Goal: Use online tool/utility: Utilize a website feature to perform a specific function

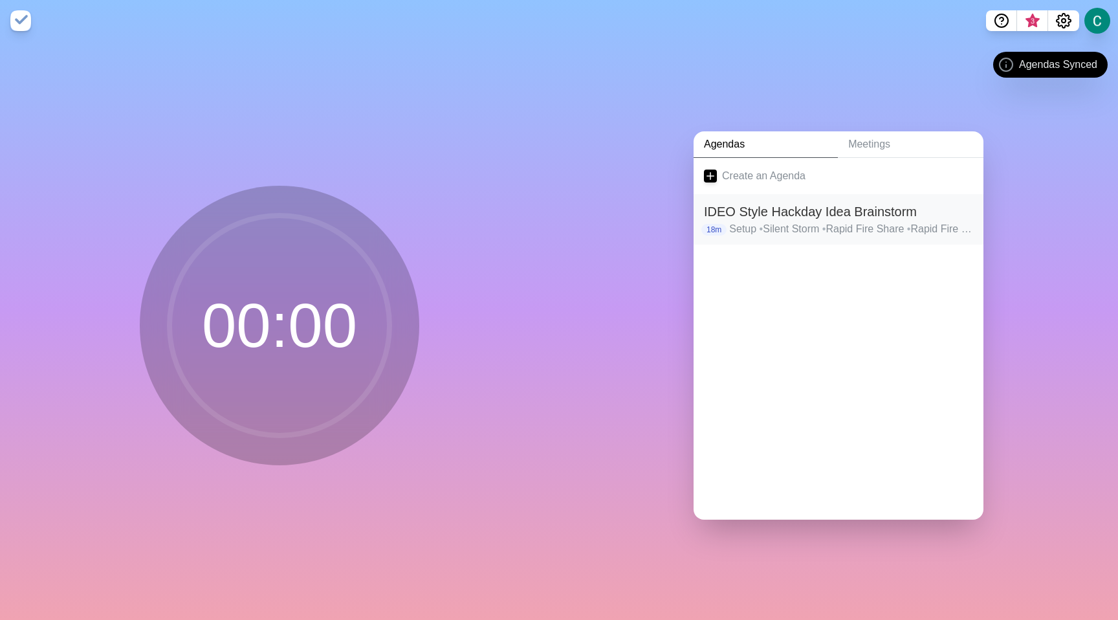
click at [779, 221] on p "Setup • Silent Storm • Rapid Fire Share • Rapid Fire Share • Rapid Fire Share •…" at bounding box center [851, 229] width 244 height 16
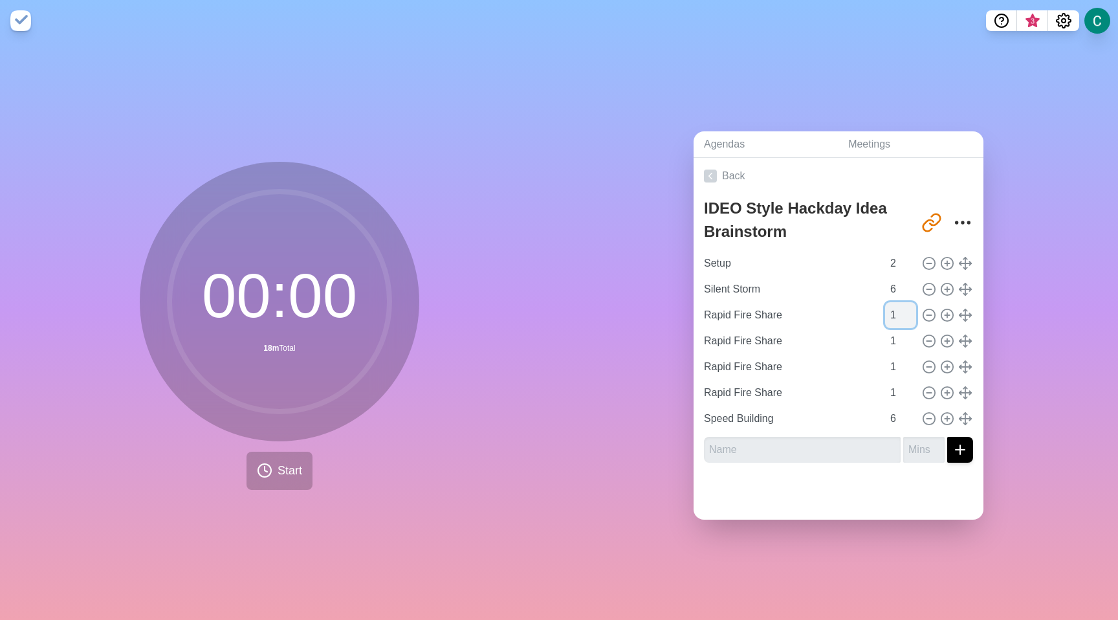
click at [885, 311] on input "1" at bounding box center [900, 315] width 31 height 26
type input "2"
click at [895, 307] on input "2" at bounding box center [900, 315] width 31 height 26
type input "2"
click at [896, 331] on input "2" at bounding box center [900, 341] width 31 height 26
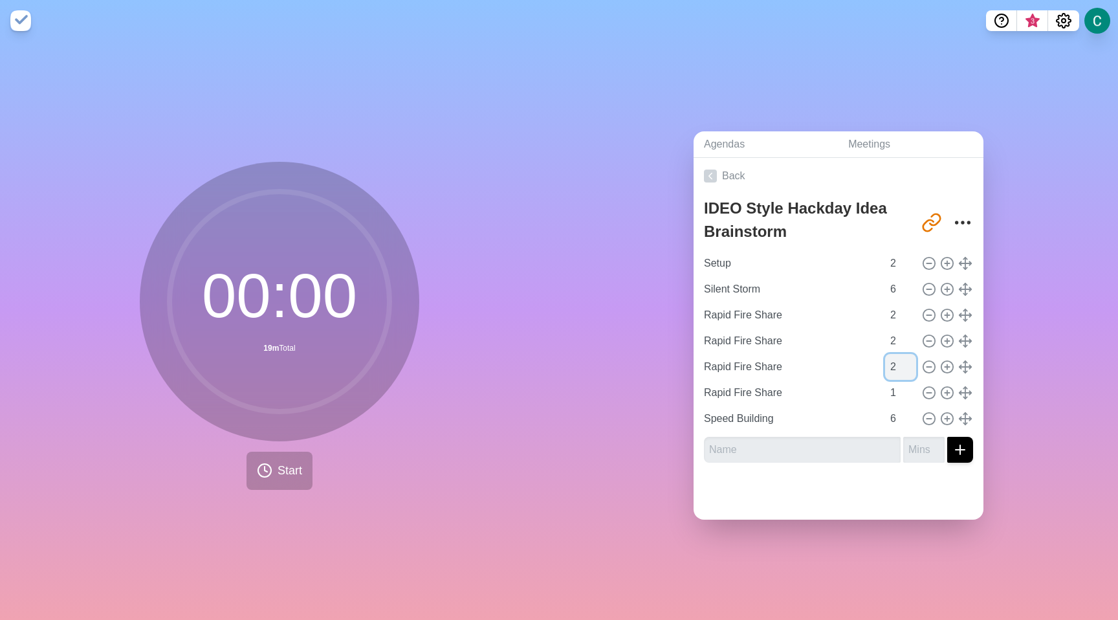
type input "2"
click at [896, 359] on input "2" at bounding box center [900, 367] width 31 height 26
type input "2"
click at [898, 380] on input "2" at bounding box center [900, 393] width 31 height 26
click at [898, 407] on input "7" at bounding box center [900, 419] width 31 height 26
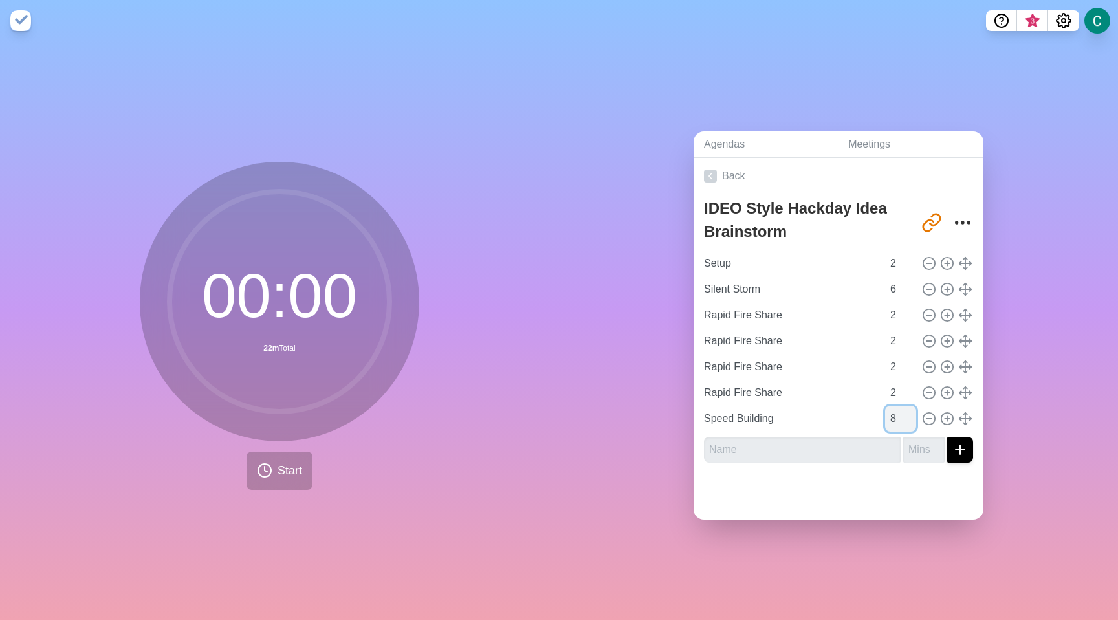
click at [898, 407] on input "8" at bounding box center [900, 419] width 31 height 26
click at [896, 408] on input "9" at bounding box center [900, 419] width 31 height 26
type input "10"
click at [896, 408] on input "10" at bounding box center [900, 419] width 31 height 26
click at [896, 280] on input "7" at bounding box center [900, 289] width 31 height 26
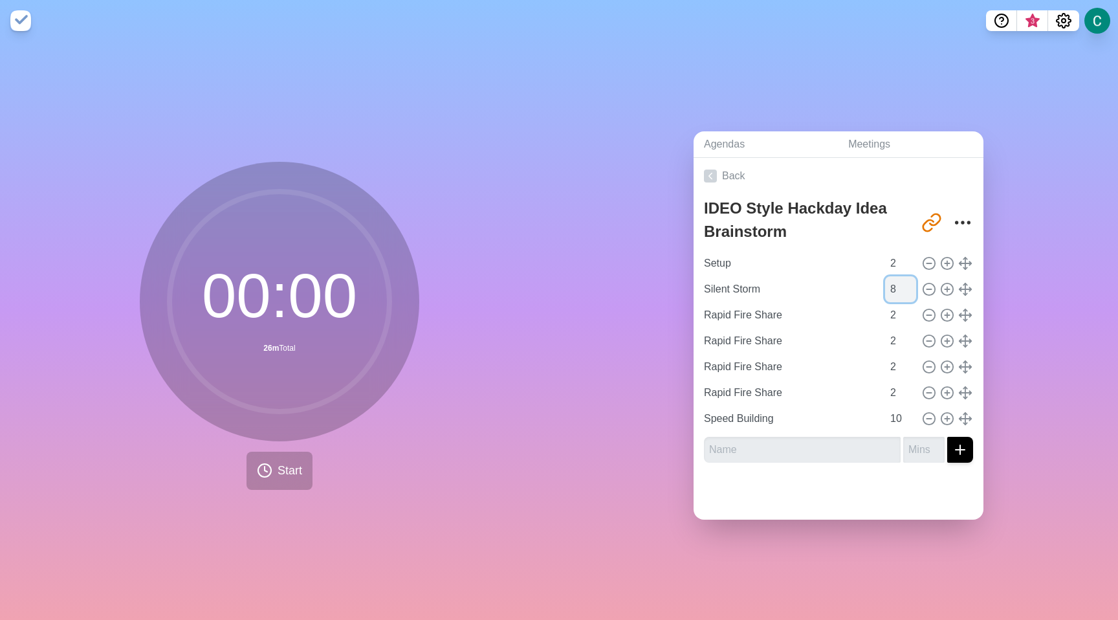
click at [896, 280] on input "8" at bounding box center [900, 289] width 31 height 26
click at [896, 280] on input "9" at bounding box center [900, 289] width 31 height 26
type input "10"
click at [896, 280] on input "10" at bounding box center [900, 289] width 31 height 26
click at [836, 101] on div "Agendas Meetings Back IDEO Style Hackday Idea Brainstorm http://timeblocks.co/-…" at bounding box center [838, 330] width 559 height 579
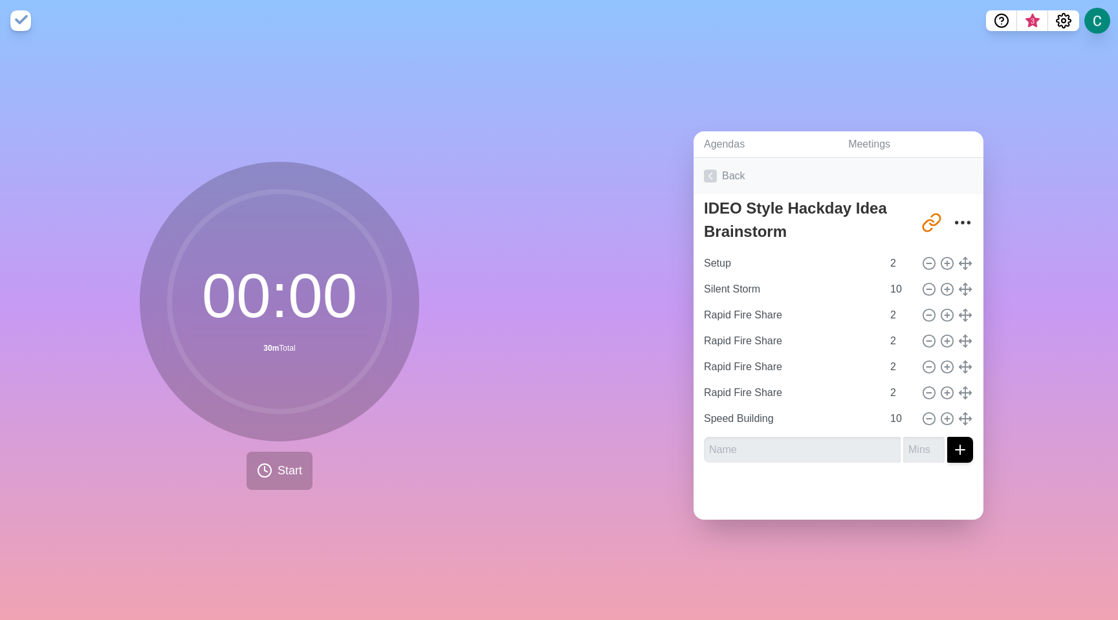
click at [707, 170] on icon at bounding box center [710, 176] width 13 height 13
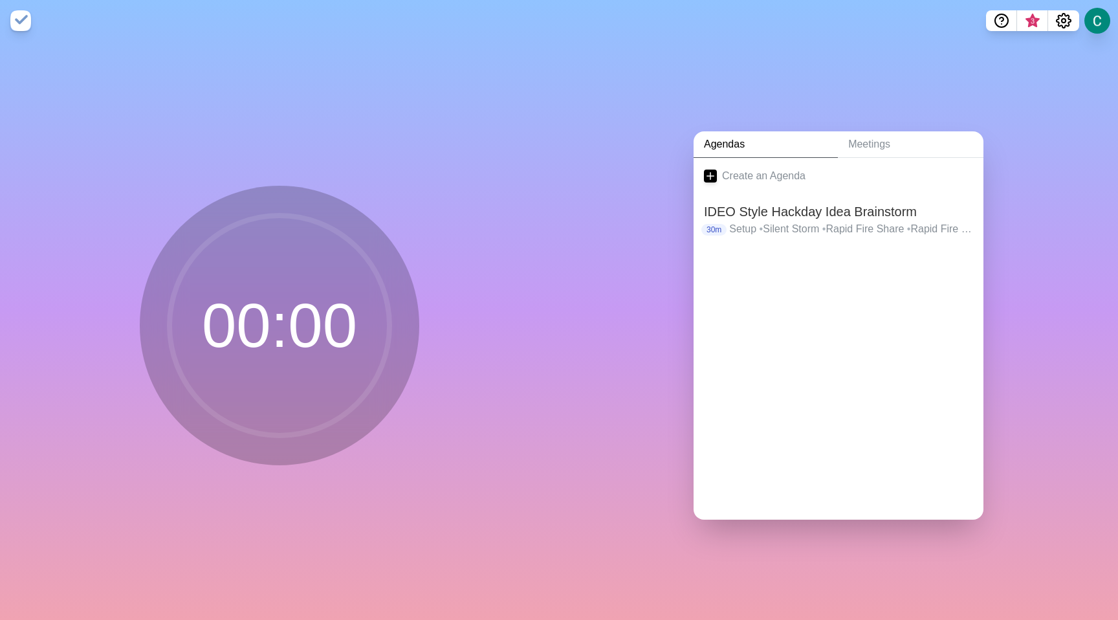
click at [317, 298] on circle at bounding box center [280, 326] width 220 height 220
click at [767, 214] on h2 "IDEO Style Hackday Idea Brainstorm" at bounding box center [838, 211] width 269 height 19
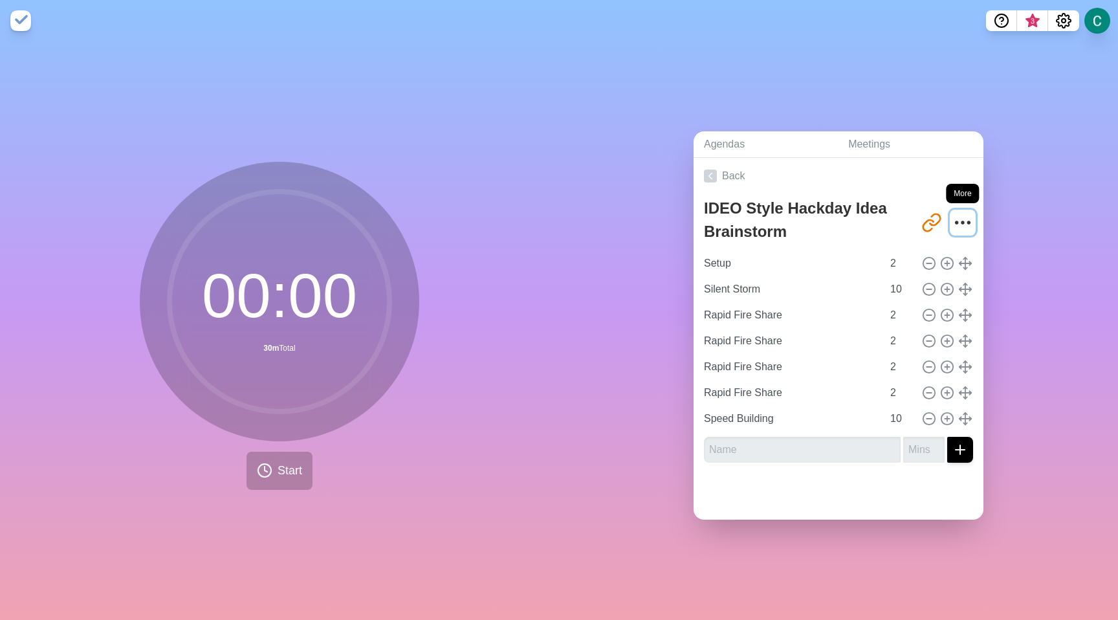
click at [953, 221] on icon "More" at bounding box center [963, 222] width 21 height 21
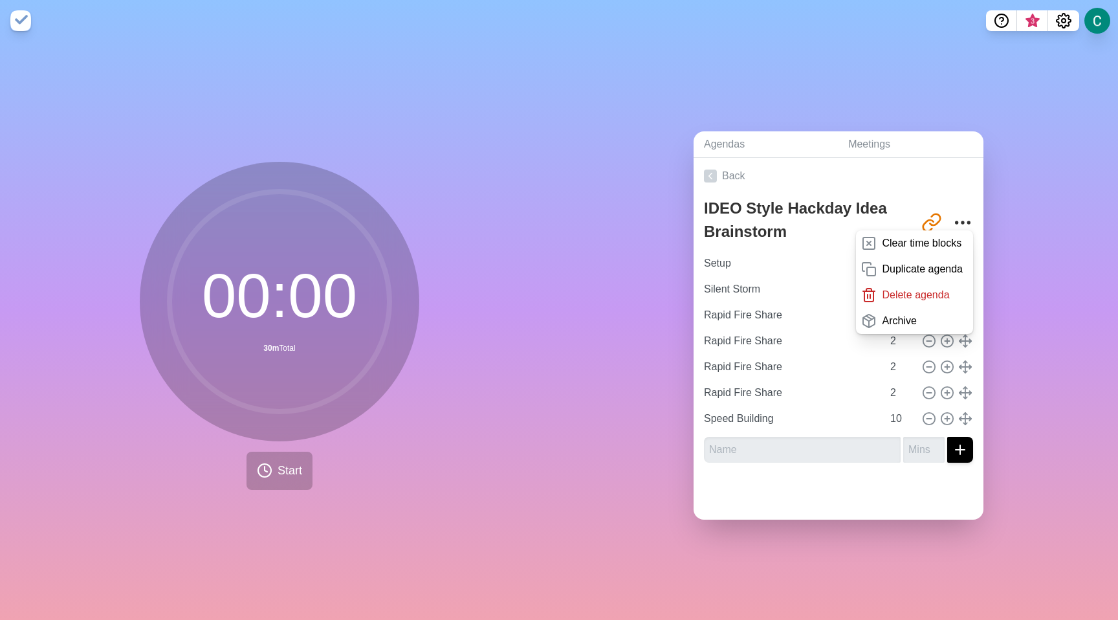
click at [895, 94] on div "Agendas Meetings Back IDEO Style Hackday Idea Brainstorm http://timeblocks.co/-…" at bounding box center [838, 330] width 559 height 579
click at [282, 463] on span "Start" at bounding box center [290, 470] width 25 height 17
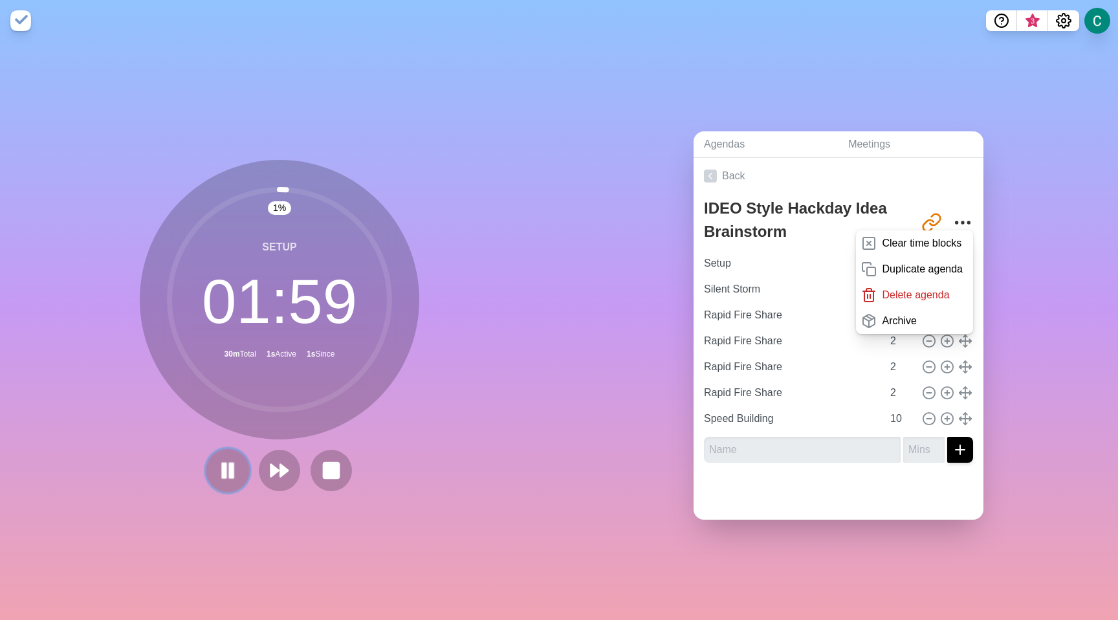
click at [217, 463] on icon at bounding box center [228, 471] width 22 height 22
click at [323, 467] on rect at bounding box center [331, 470] width 16 height 16
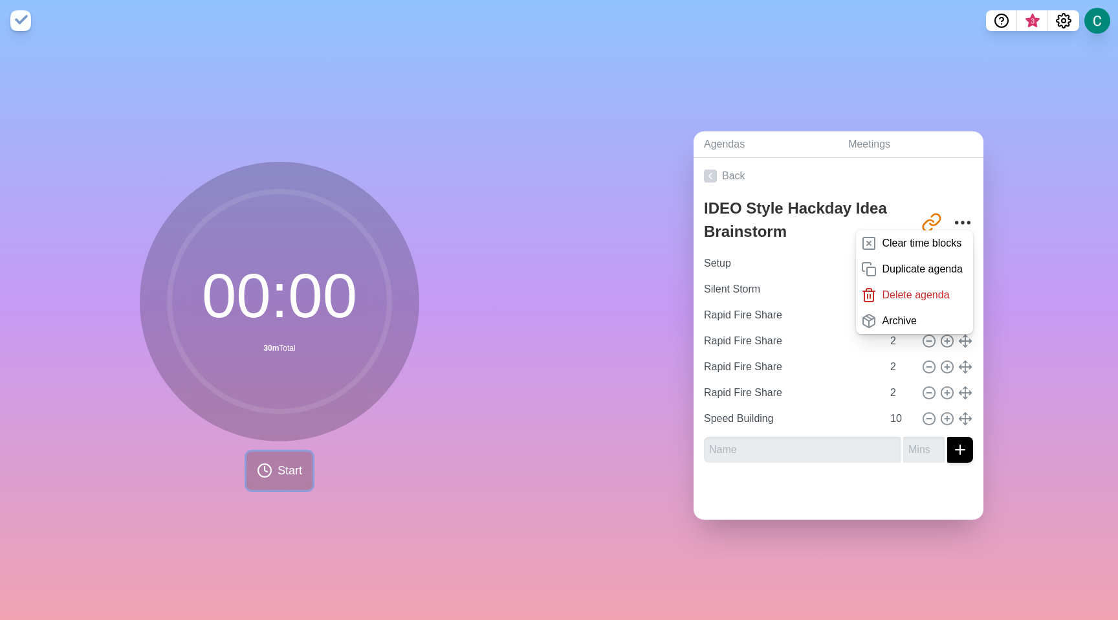
click at [278, 467] on span "Start" at bounding box center [290, 470] width 25 height 17
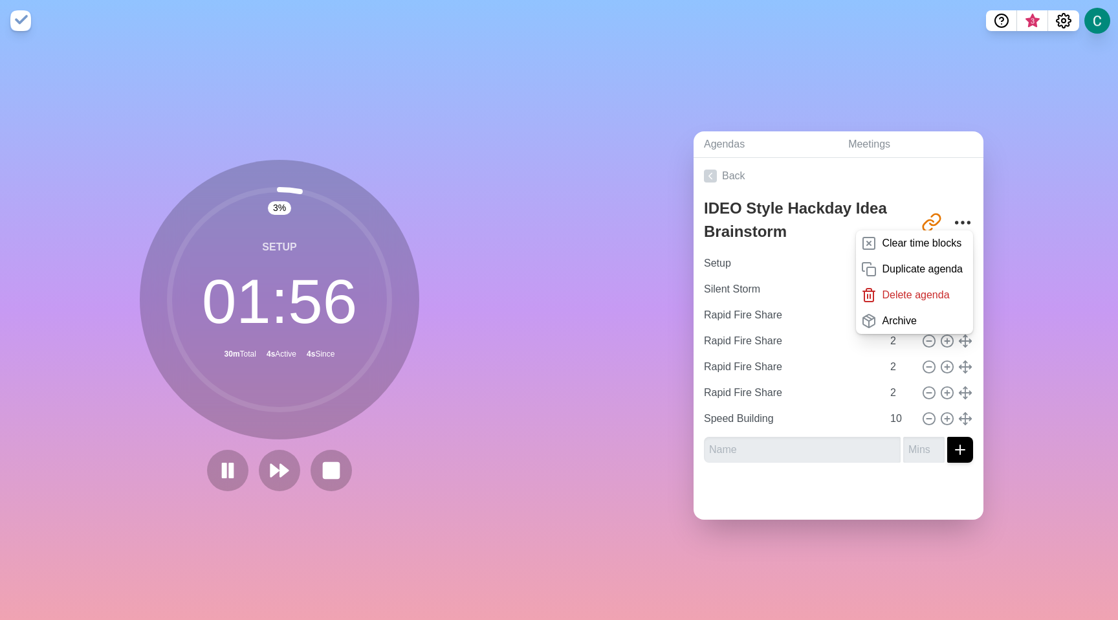
click at [394, 82] on div "3 % Setup 01 : 56 30m Total 4s Active 4s Since" at bounding box center [279, 330] width 559 height 579
click at [379, 333] on circle at bounding box center [280, 300] width 220 height 220
click at [333, 479] on button at bounding box center [330, 470] width 43 height 43
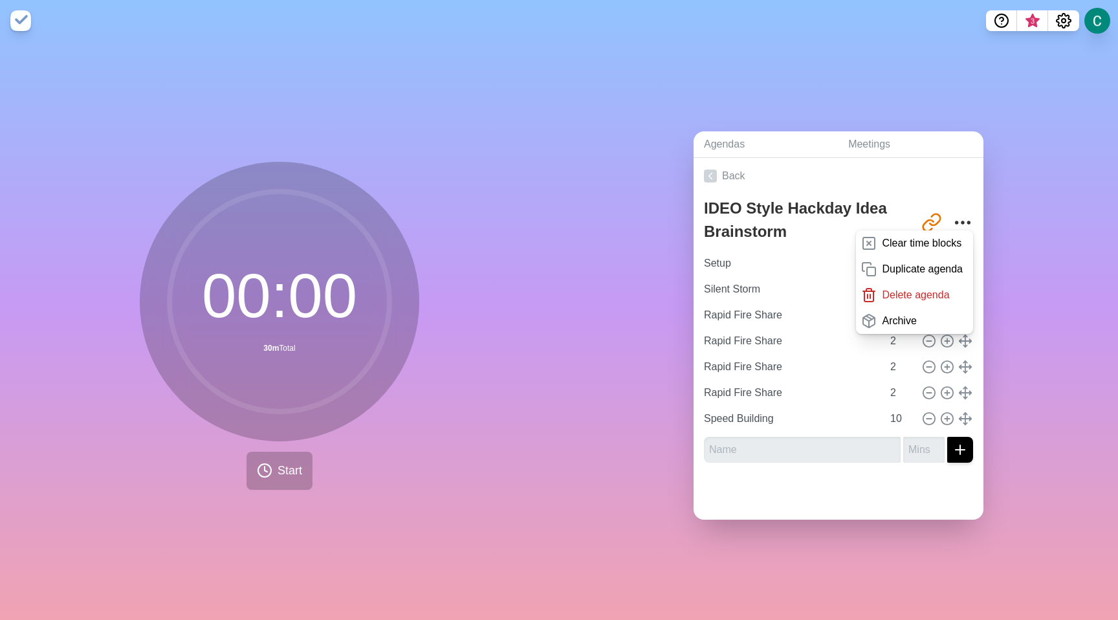
click at [669, 274] on div "Agendas Meetings Back IDEO Style Hackday Idea Brainstorm http://timeblocks.co/-…" at bounding box center [838, 330] width 559 height 579
click at [776, 264] on input "Setup" at bounding box center [791, 263] width 184 height 26
click at [995, 198] on div "Agendas Meetings Back IDEO Style Hackday Idea Brainstorm http://timeblocks.co/-…" at bounding box center [838, 330] width 559 height 579
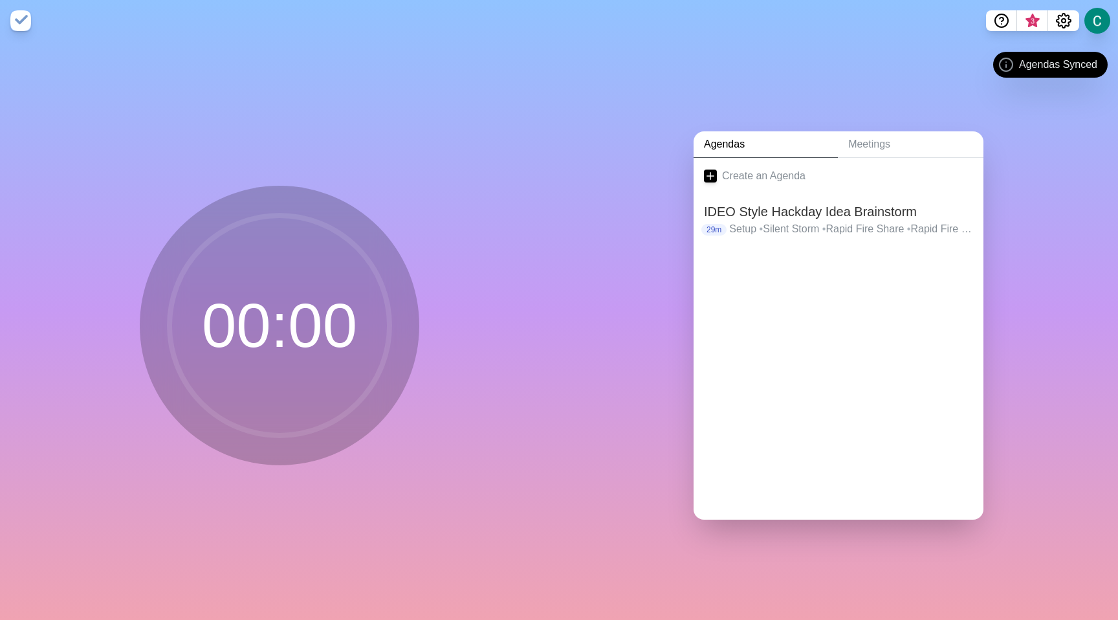
click at [365, 309] on circle at bounding box center [280, 326] width 220 height 220
click at [318, 280] on circle at bounding box center [280, 326] width 220 height 220
click at [471, 238] on div "00 : 00" at bounding box center [279, 330] width 559 height 579
click at [733, 214] on h2 "IDEO Style Hackday Idea Brainstorm" at bounding box center [838, 211] width 269 height 19
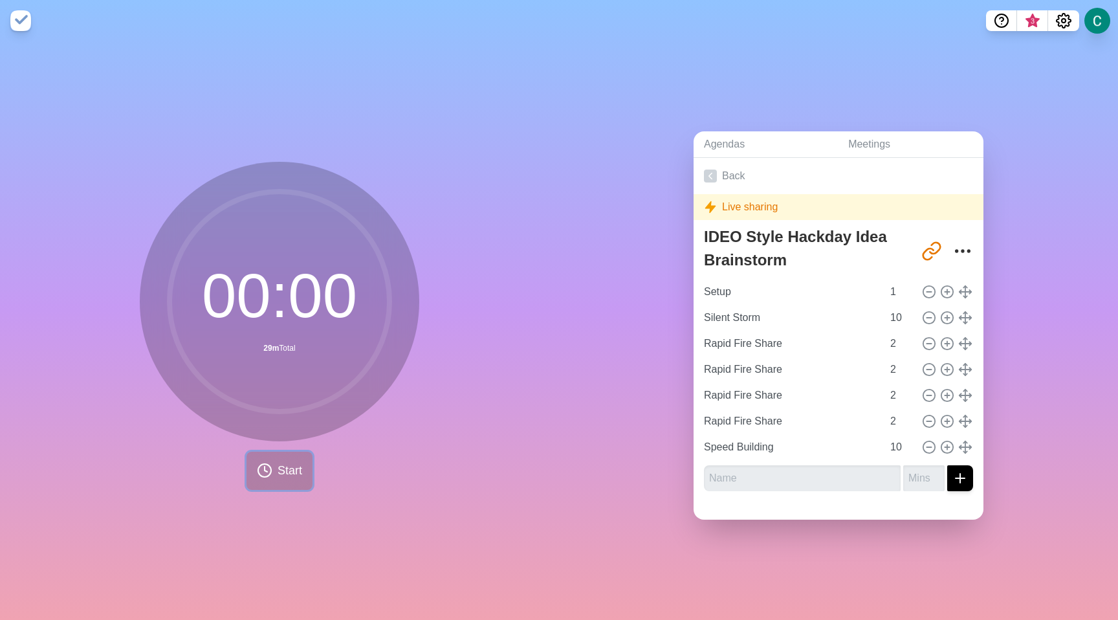
click at [283, 463] on span "Start" at bounding box center [290, 470] width 25 height 17
click at [278, 462] on span "Start" at bounding box center [290, 470] width 25 height 17
click at [1038, 276] on div "Agendas Meetings Back Live sharing IDEO Style Hackday Idea Brainstorm [URL][DOM…" at bounding box center [838, 330] width 559 height 579
click at [724, 169] on link "Back" at bounding box center [839, 176] width 290 height 36
click at [704, 174] on icon at bounding box center [710, 176] width 13 height 13
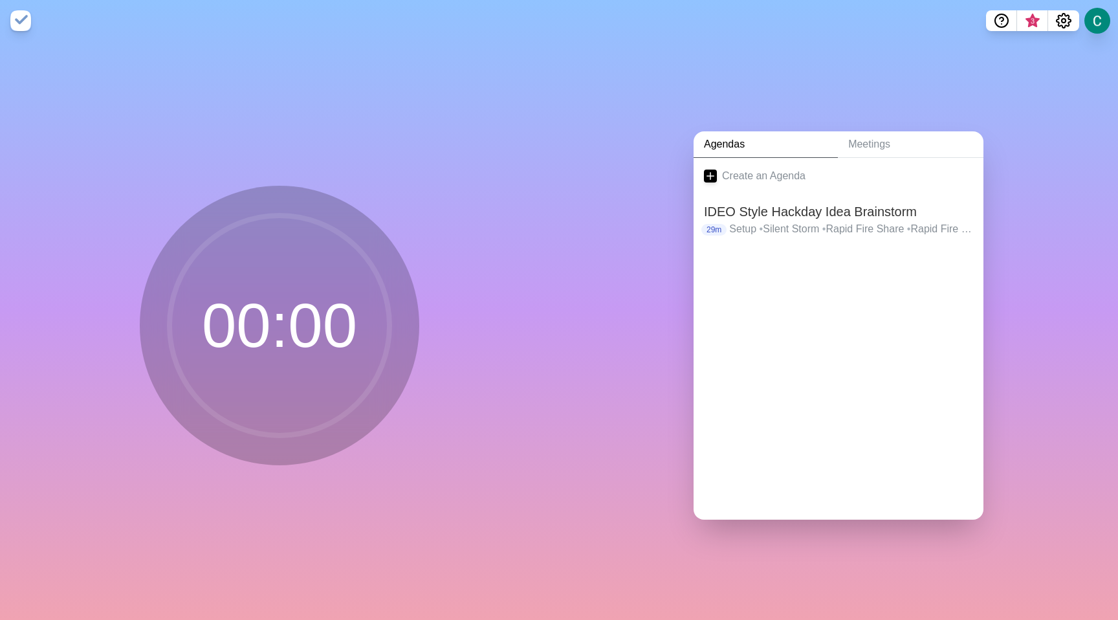
click at [359, 304] on circle at bounding box center [280, 326] width 220 height 220
click at [766, 208] on h2 "IDEO Style Hackday Idea Brainstorm" at bounding box center [838, 211] width 269 height 19
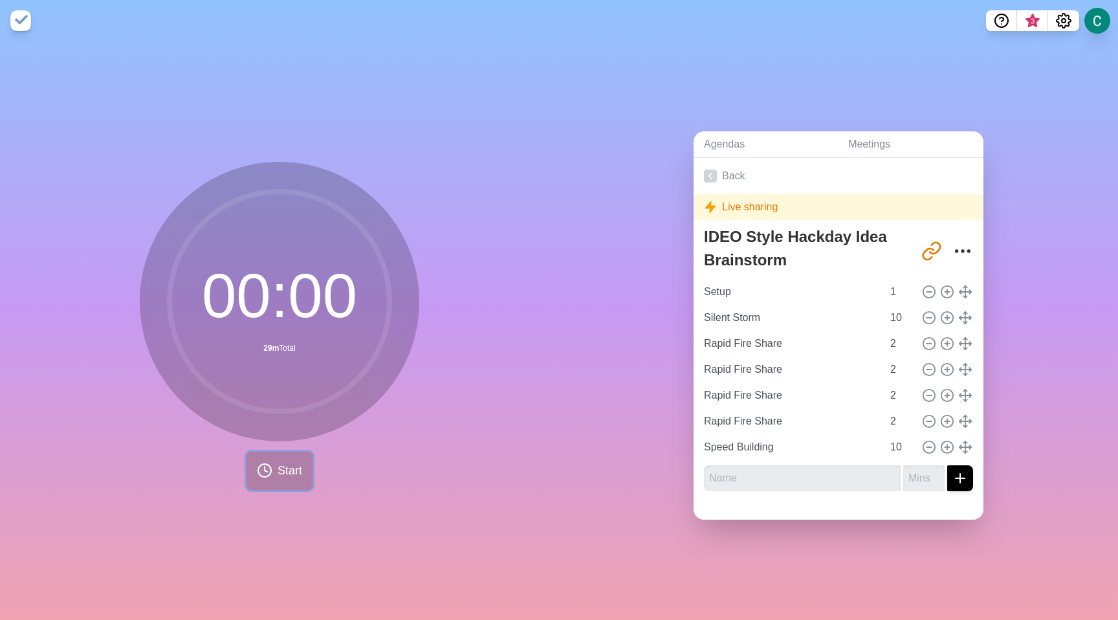
click at [285, 469] on span "Start" at bounding box center [290, 470] width 25 height 17
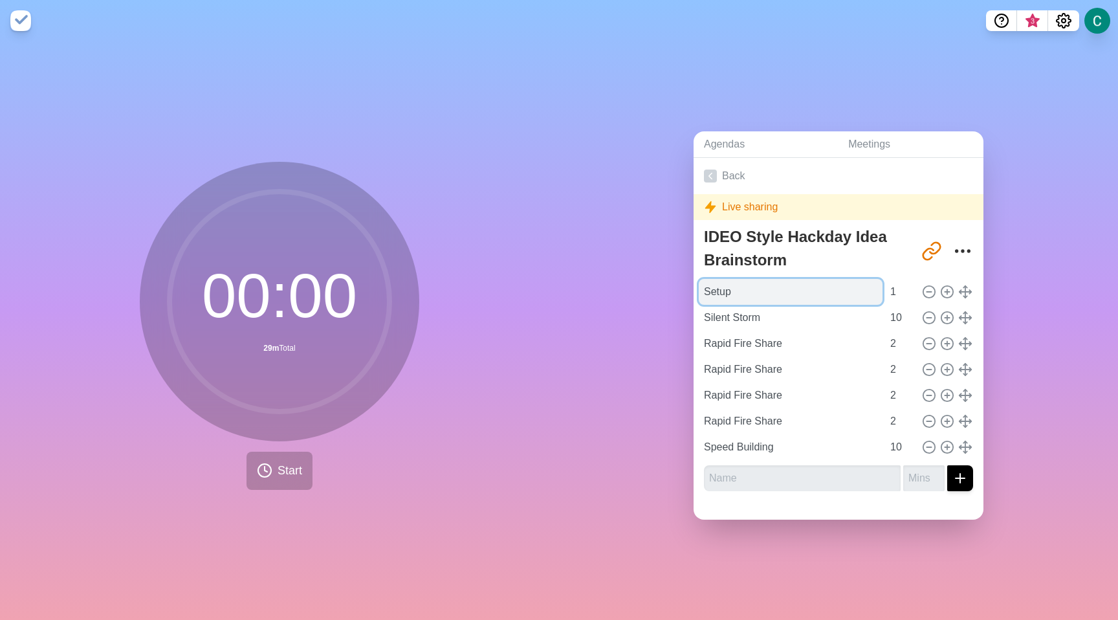
click at [831, 284] on input "Setup" at bounding box center [791, 292] width 184 height 26
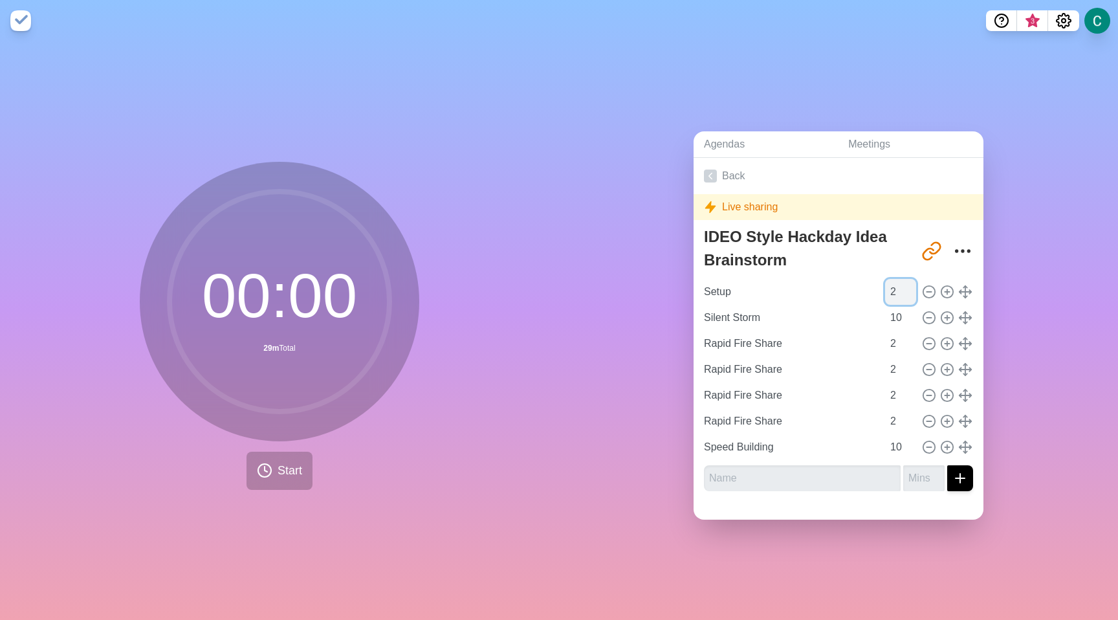
type input "2"
click at [894, 280] on input "2" at bounding box center [900, 292] width 31 height 26
click at [725, 177] on link "Back" at bounding box center [839, 176] width 290 height 36
click at [722, 171] on link "Back" at bounding box center [839, 176] width 290 height 36
click at [840, 136] on link "Meetings" at bounding box center [911, 144] width 146 height 27
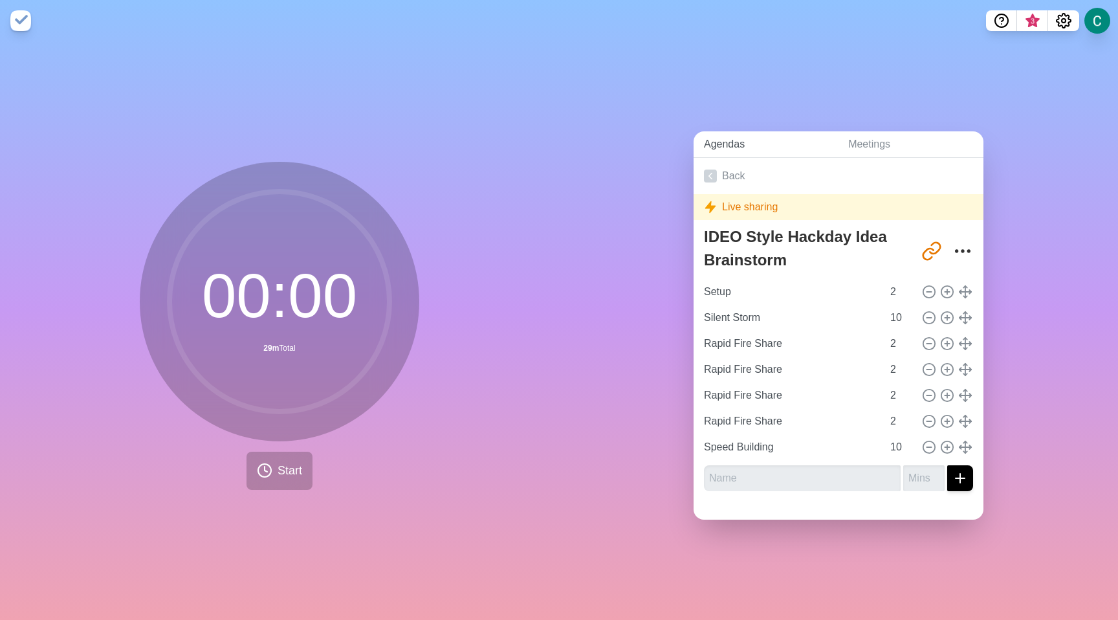
click at [777, 138] on link "Agendas" at bounding box center [766, 144] width 144 height 27
click at [922, 241] on icon "Share link" at bounding box center [932, 251] width 21 height 21
click at [697, 169] on link "Back" at bounding box center [839, 176] width 290 height 36
click at [898, 149] on link "Meetings" at bounding box center [911, 144] width 146 height 27
click at [878, 137] on link "Meetings" at bounding box center [911, 144] width 146 height 27
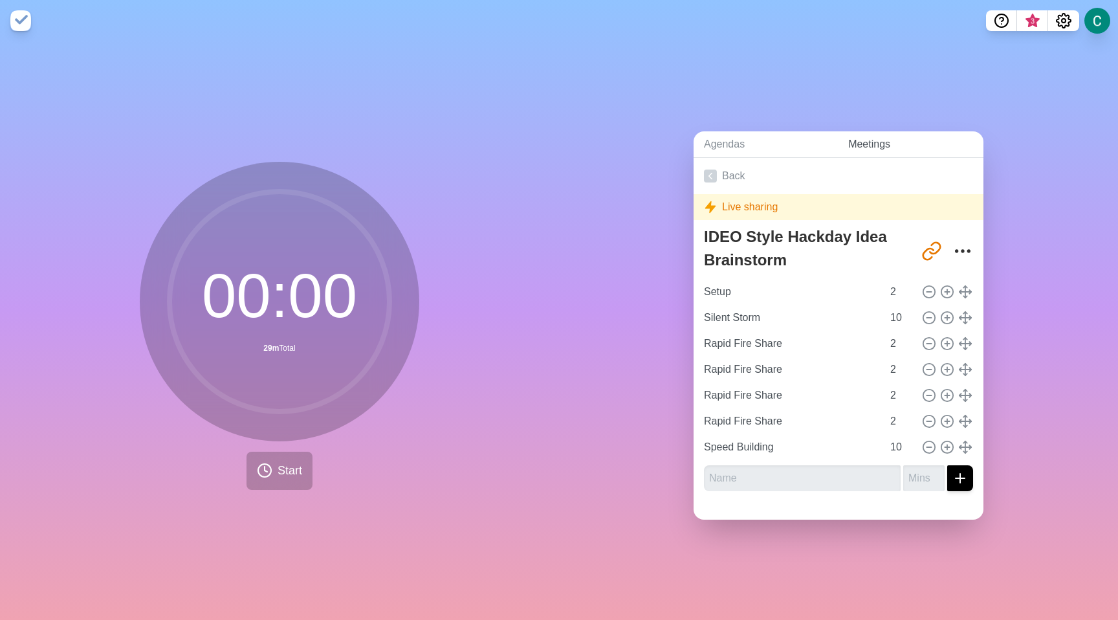
click at [878, 137] on link "Meetings" at bounding box center [911, 144] width 146 height 27
click at [733, 142] on link "Agendas" at bounding box center [766, 144] width 144 height 27
click at [334, 368] on circle at bounding box center [280, 302] width 220 height 220
click at [267, 456] on button "Start" at bounding box center [280, 471] width 66 height 38
click at [1062, 14] on icon "Settings" at bounding box center [1064, 21] width 16 height 16
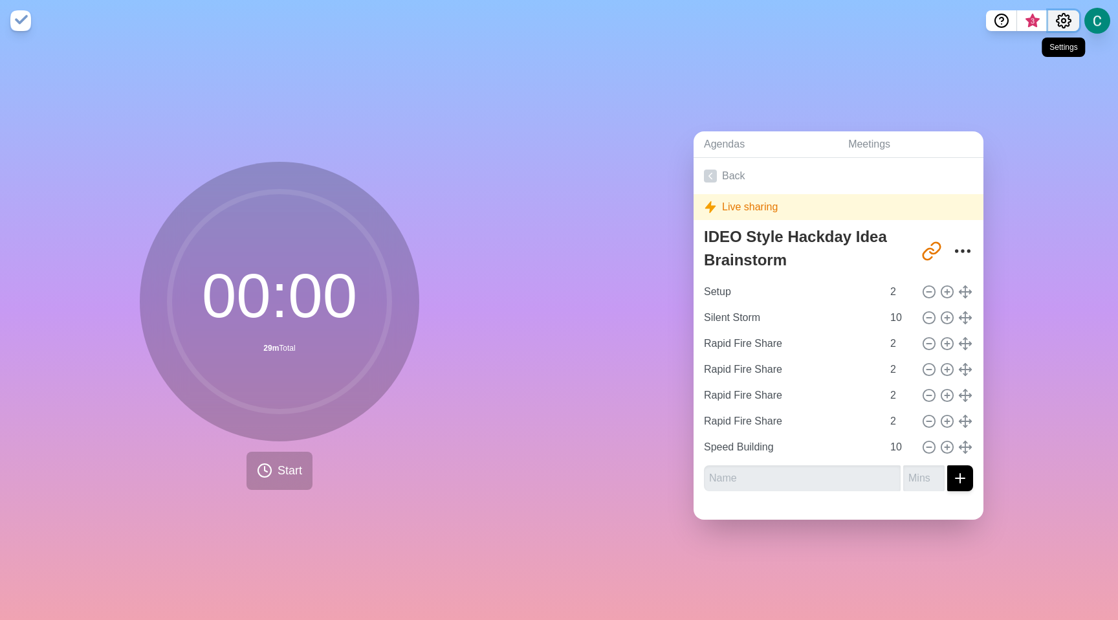
click at [1063, 23] on icon "Settings" at bounding box center [1064, 21] width 16 height 16
click at [1026, 19] on span "3" at bounding box center [1033, 24] width 21 height 27
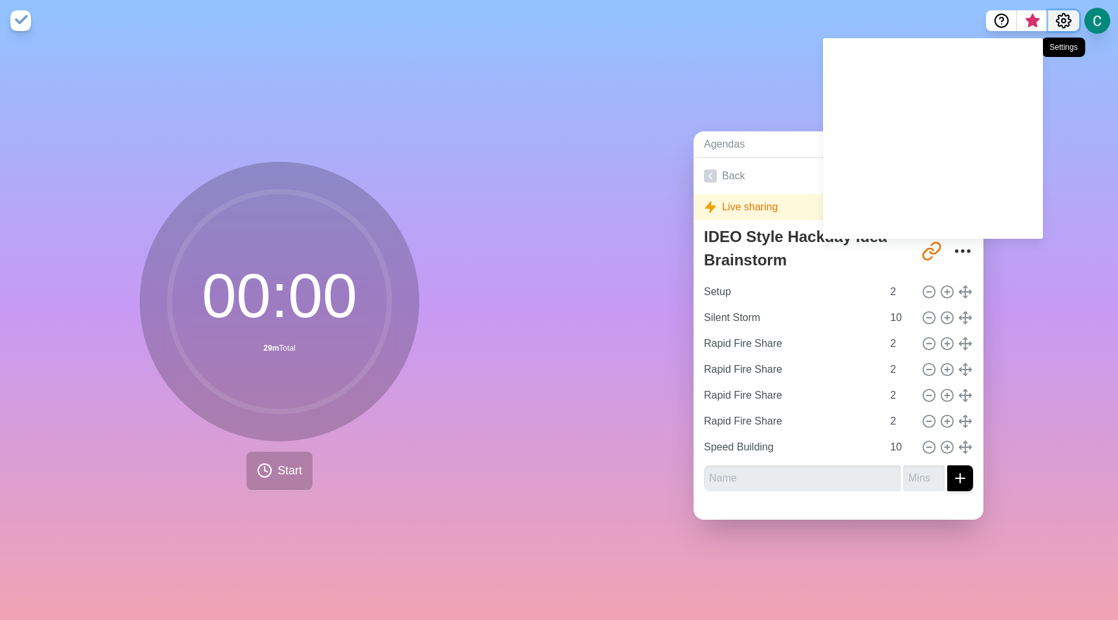
click at [1067, 17] on icon "Settings" at bounding box center [1064, 21] width 16 height 16
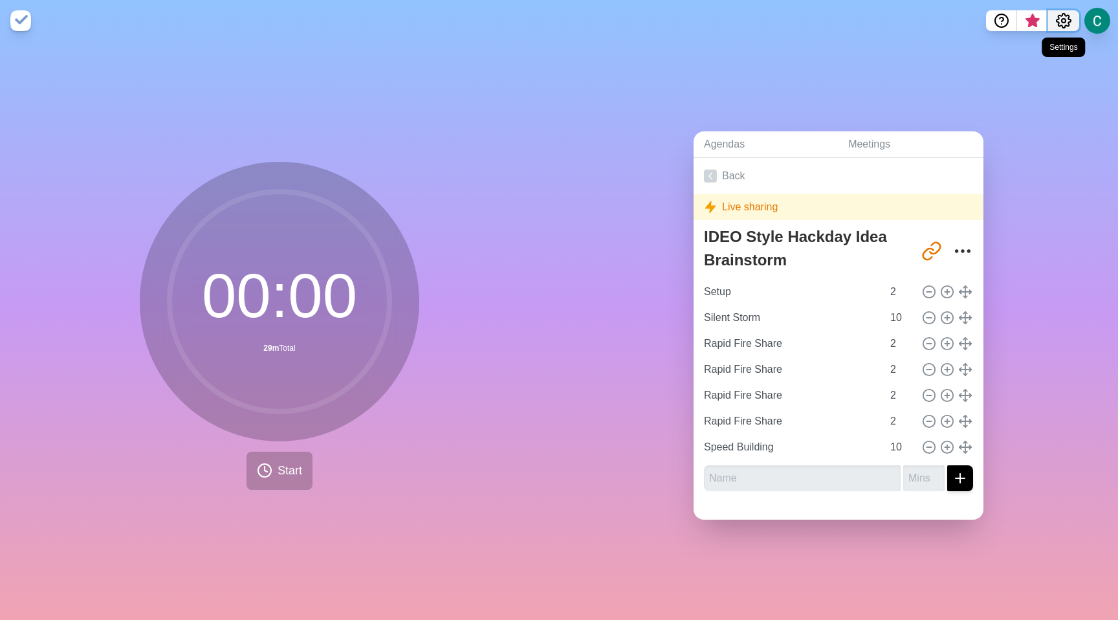
click at [1067, 17] on icon "Settings" at bounding box center [1064, 21] width 16 height 16
click at [1106, 22] on button at bounding box center [1097, 20] width 27 height 27
click at [884, 71] on div "Agendas Meetings Back Live sharing IDEO Style Hackday Idea Brainstorm [URL][DOM…" at bounding box center [838, 330] width 559 height 579
click at [288, 466] on span "Start" at bounding box center [290, 470] width 25 height 17
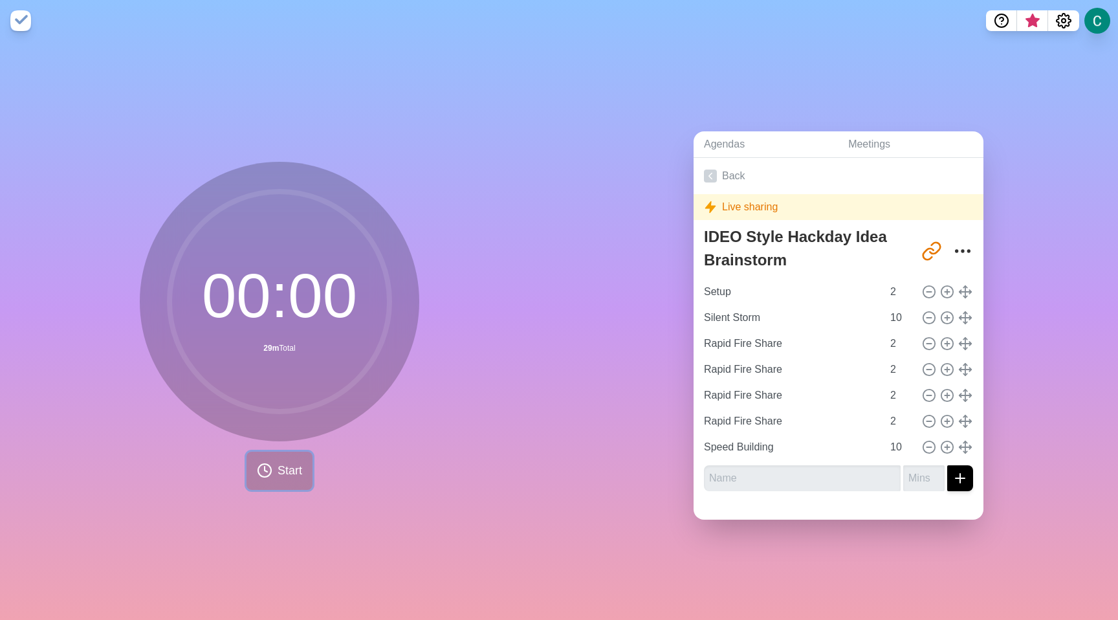
click at [288, 466] on span "Start" at bounding box center [290, 470] width 25 height 17
click at [26, 20] on img at bounding box center [20, 20] width 21 height 21
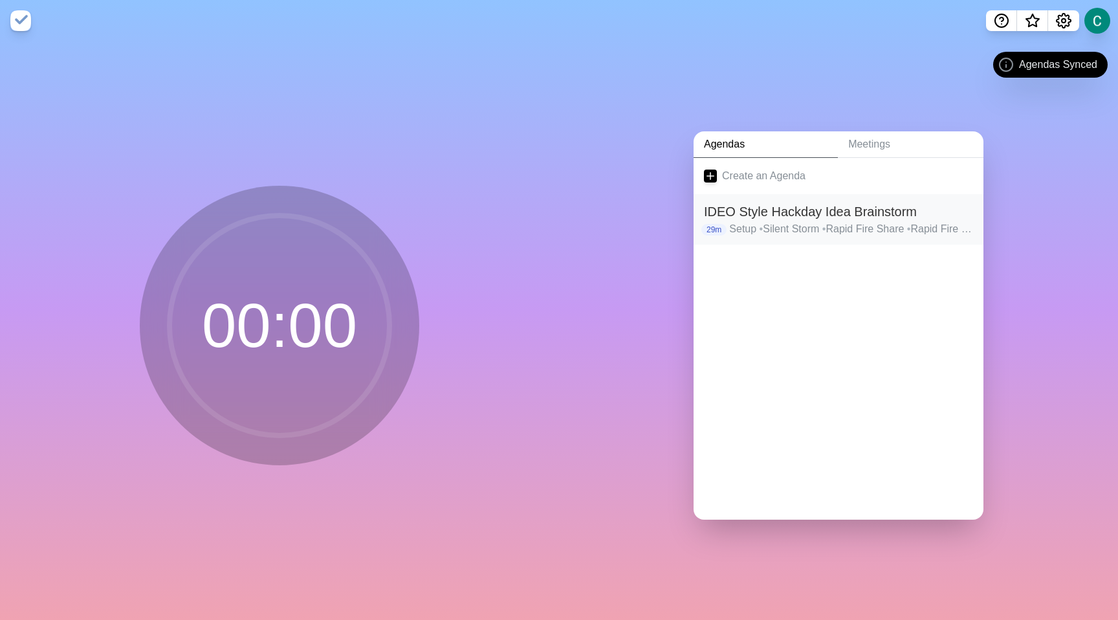
click at [827, 227] on span "•" at bounding box center [825, 228] width 4 height 11
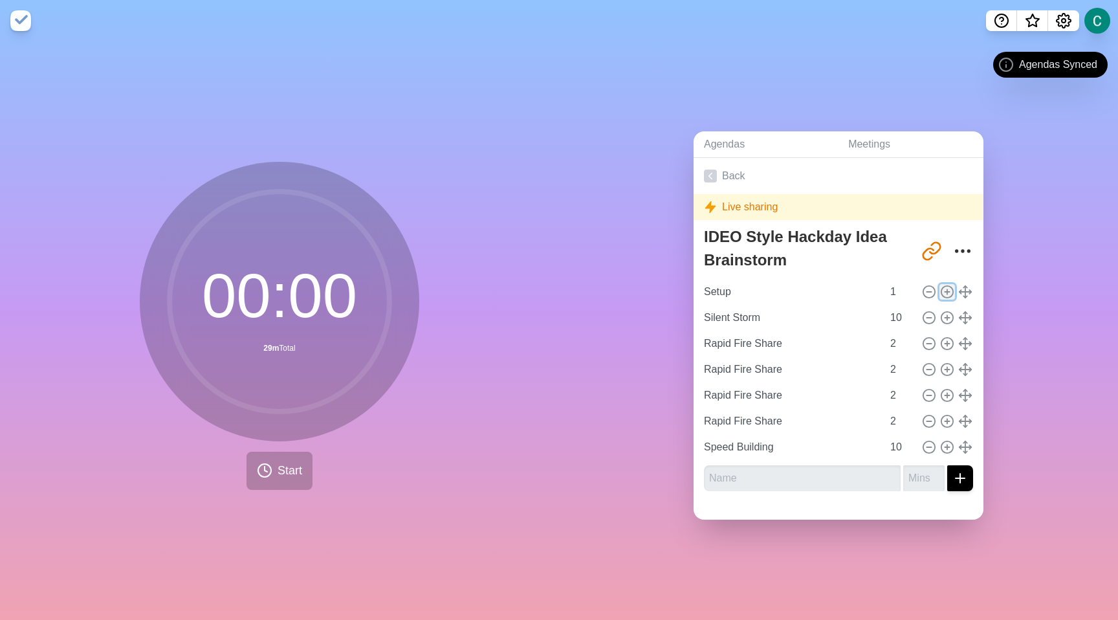
click at [940, 289] on icon at bounding box center [947, 292] width 14 height 14
type input "2"
click at [899, 284] on input "2" at bounding box center [900, 292] width 31 height 26
click at [842, 340] on input "Rapid Fire Share" at bounding box center [791, 344] width 184 height 26
click at [841, 298] on input "Setup" at bounding box center [791, 292] width 184 height 26
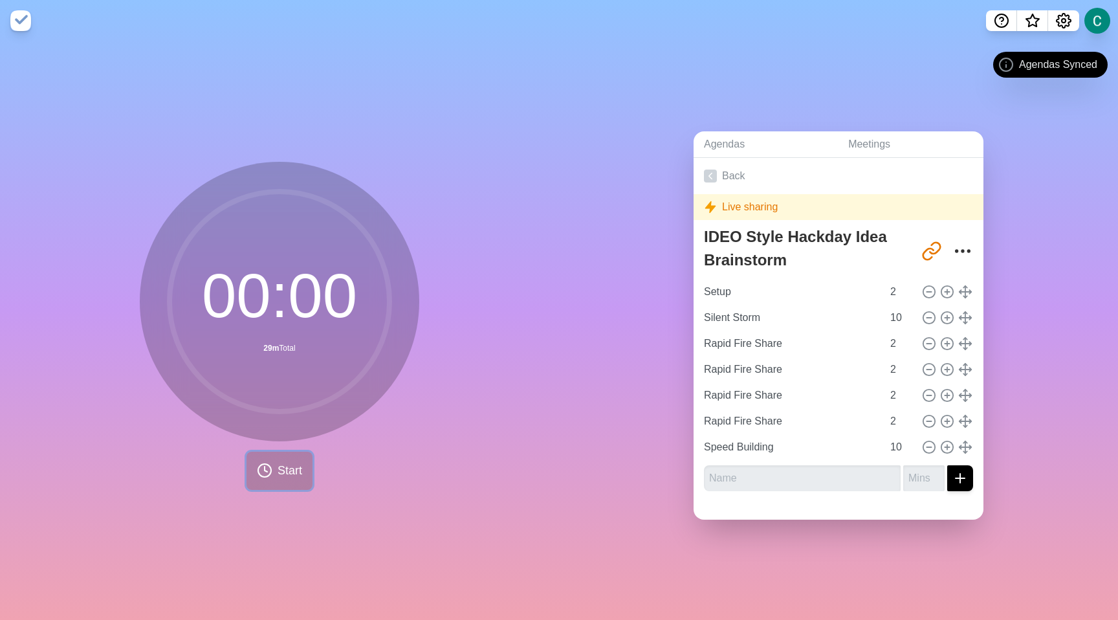
click at [296, 467] on span "Start" at bounding box center [290, 470] width 25 height 17
click at [571, 168] on div "Agendas Meetings Back Live sharing IDEO Style Hackday Idea Brainstorm [URL][DOM…" at bounding box center [838, 330] width 559 height 579
